Goal: Book appointment/travel/reservation

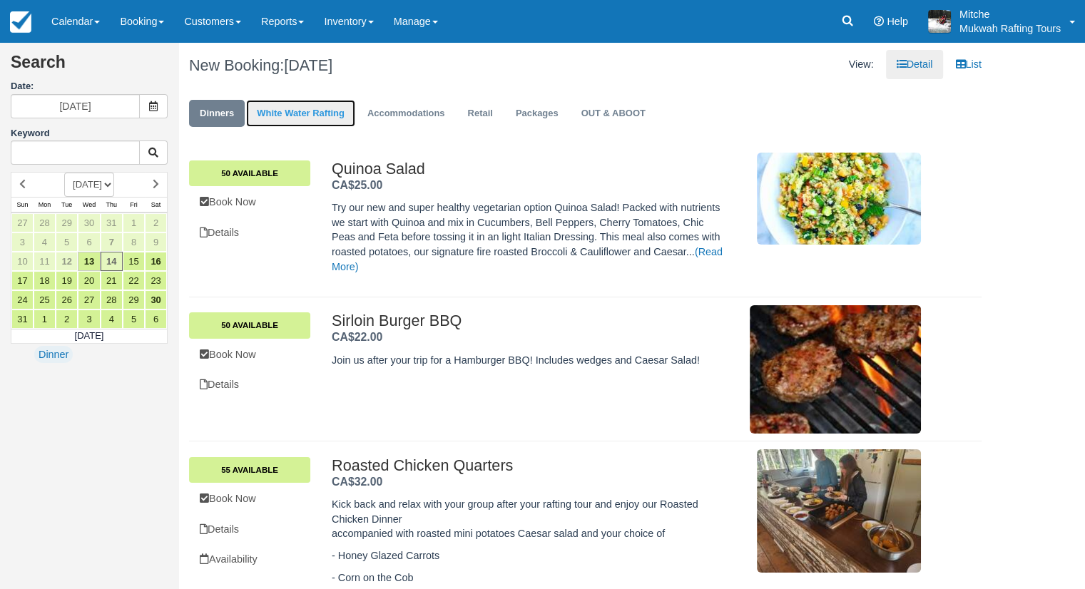
click at [334, 112] on link "White Water Rafting" at bounding box center [300, 114] width 109 height 28
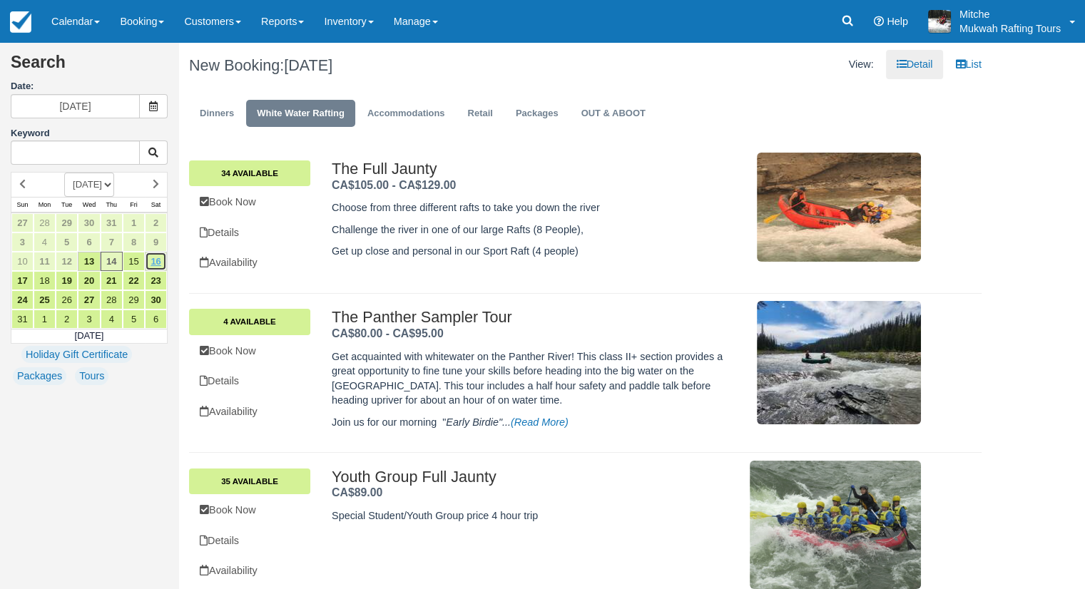
click at [157, 256] on link "16" at bounding box center [156, 261] width 22 height 19
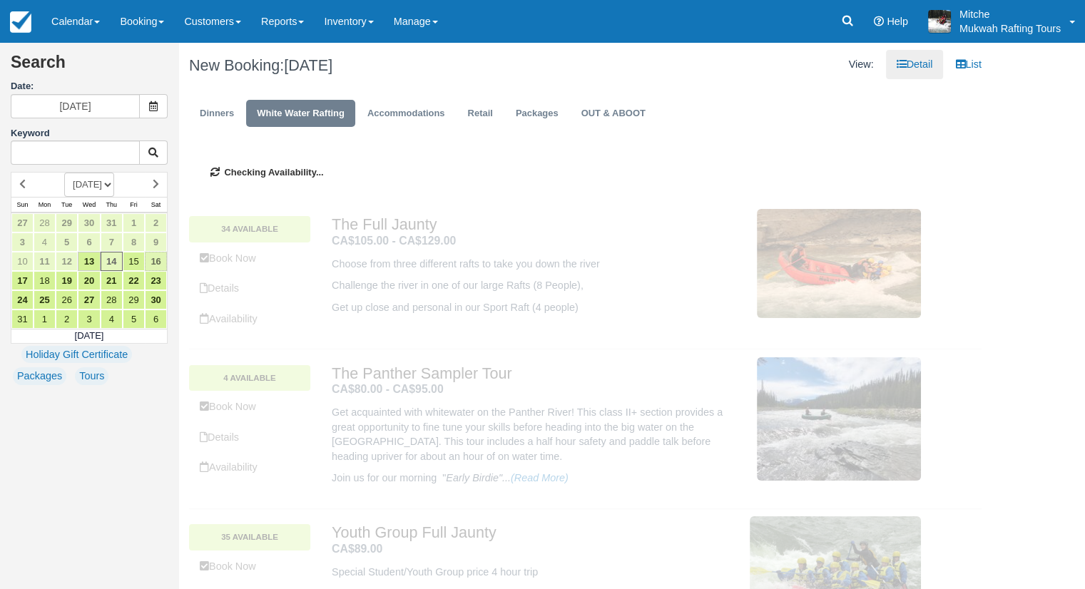
type input "08/16/25"
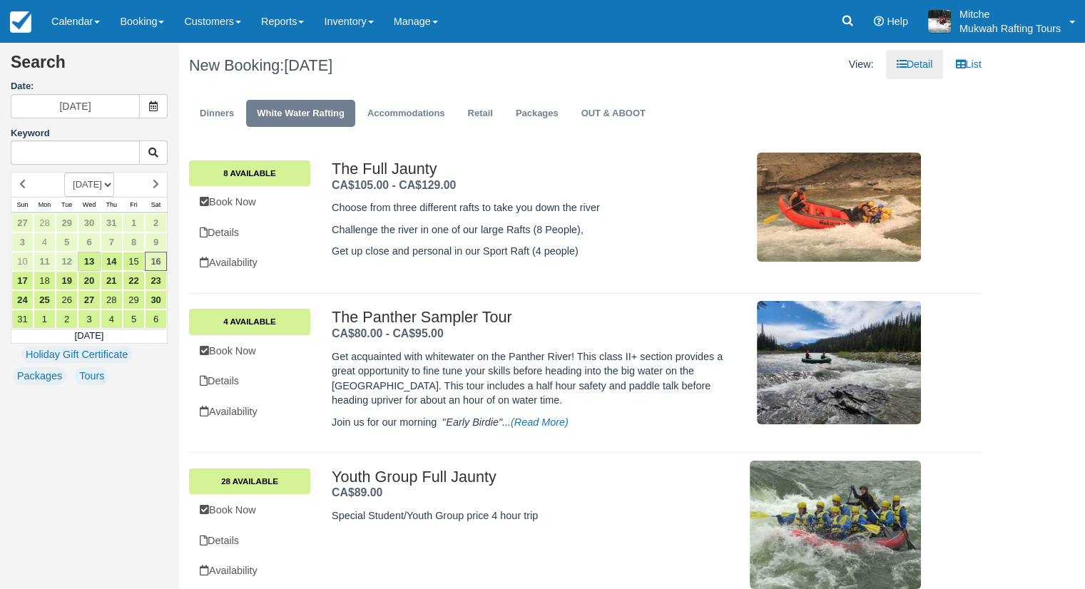
click at [340, 143] on div "Dinners White Water Rafting Accommodations Retail Packages OUT & ABOOT" at bounding box center [585, 116] width 814 height 57
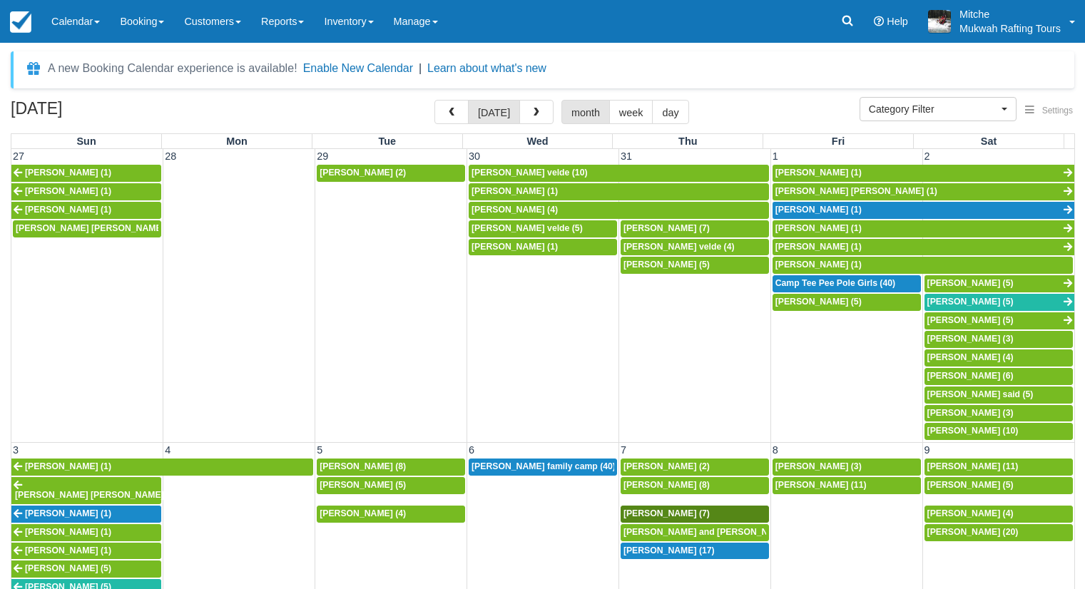
select select
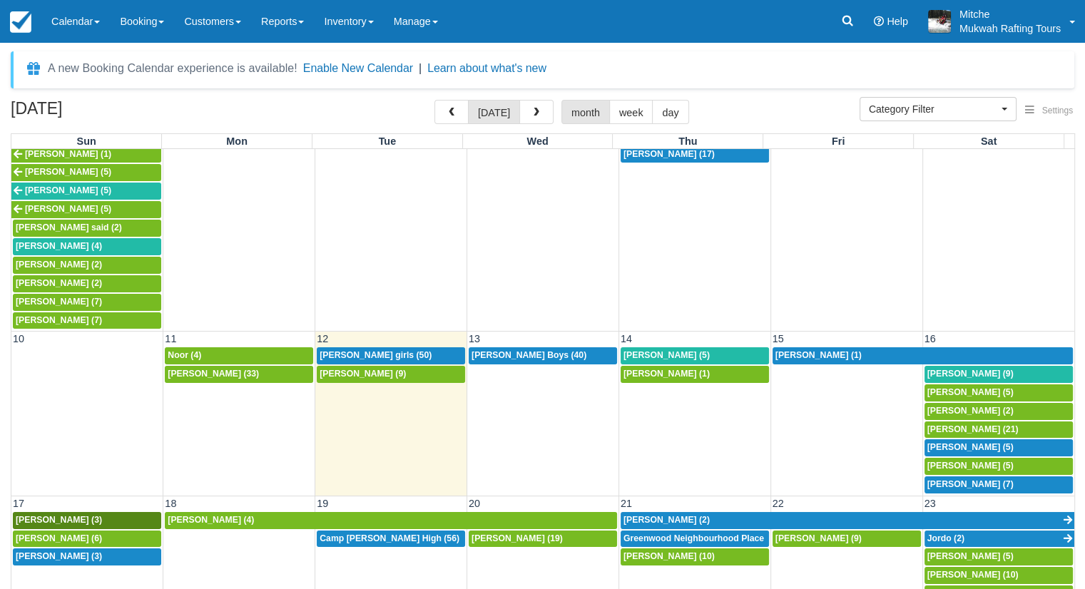
scroll to position [428, 0]
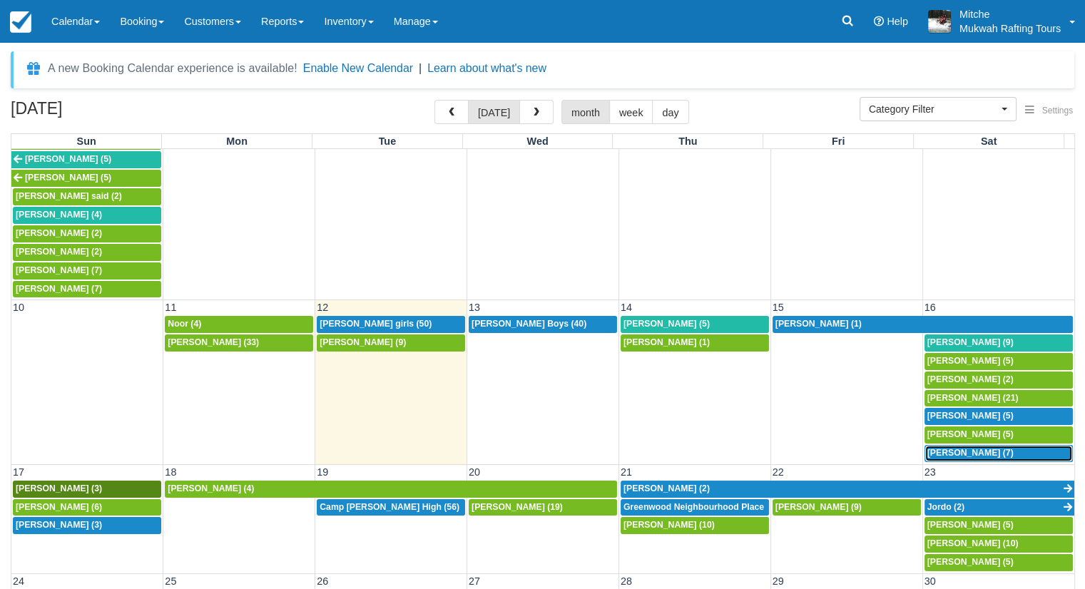
click at [937, 448] on span "Sophie Lengyel (7)" at bounding box center [971, 453] width 86 height 10
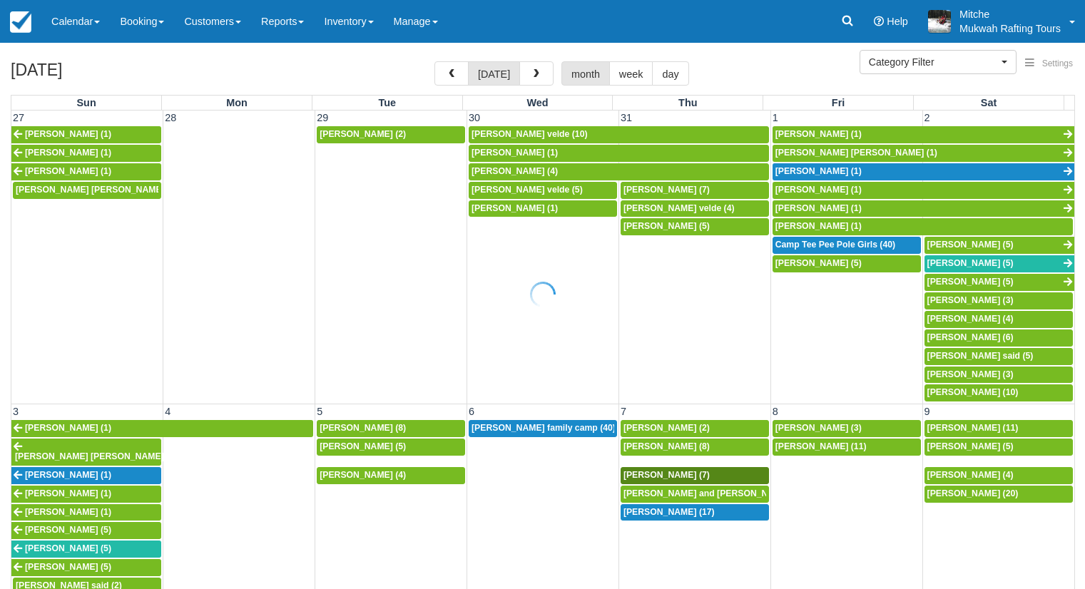
select select
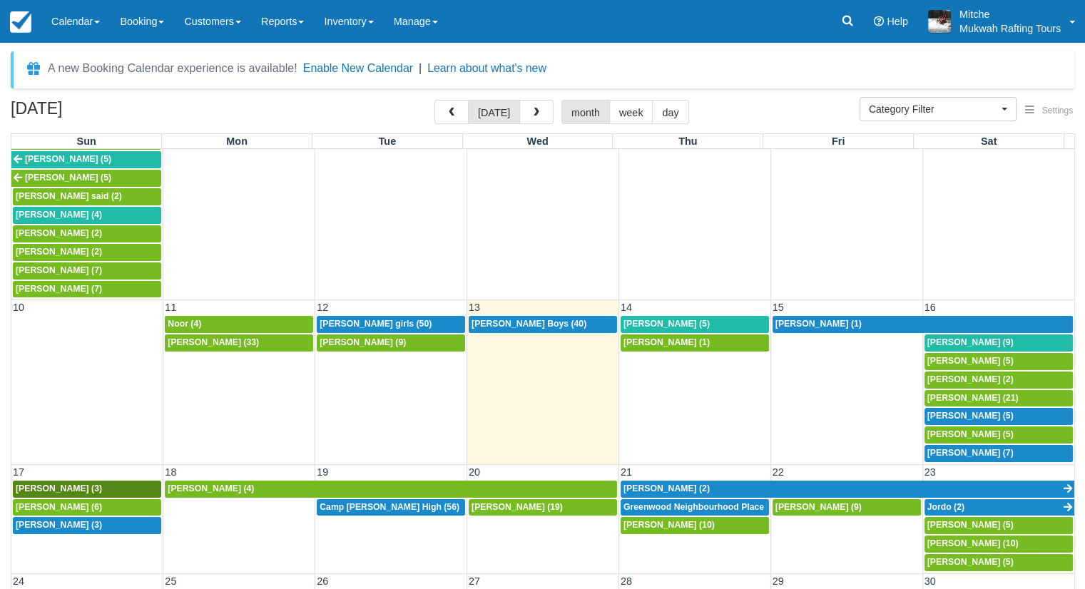
scroll to position [482, 0]
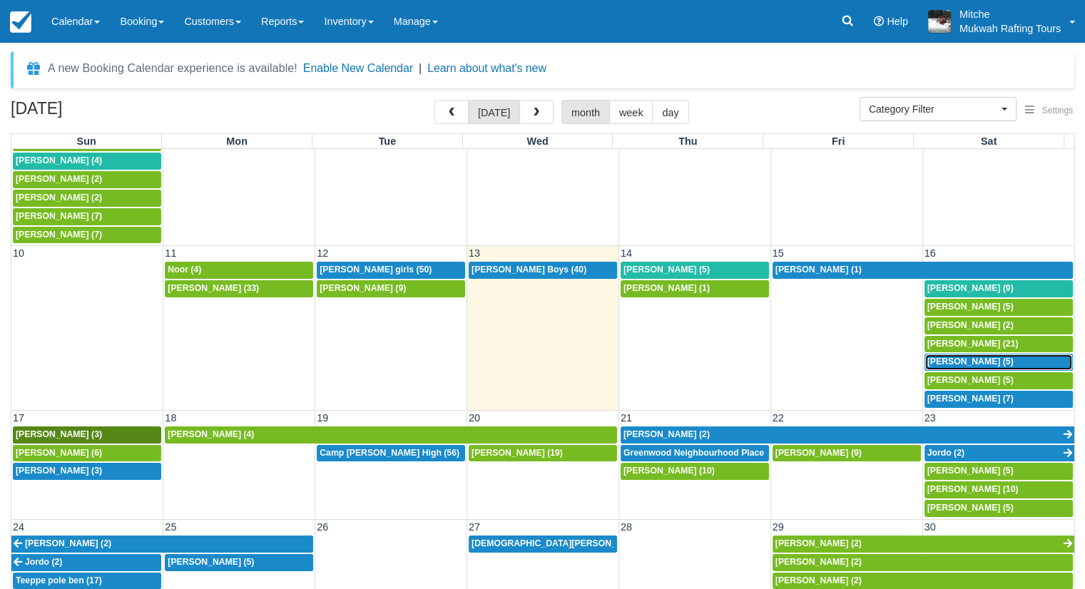
click at [951, 357] on span "[PERSON_NAME] (5)" at bounding box center [971, 362] width 86 height 10
